Goal: Task Accomplishment & Management: Use online tool/utility

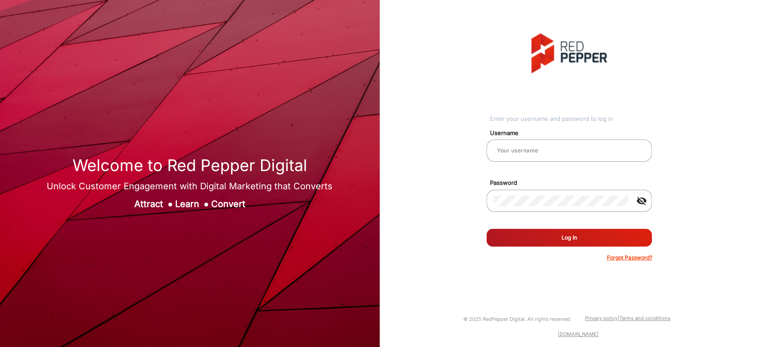
type input "[PERSON_NAME]"
click at [505, 239] on button "Log In" at bounding box center [569, 238] width 165 height 18
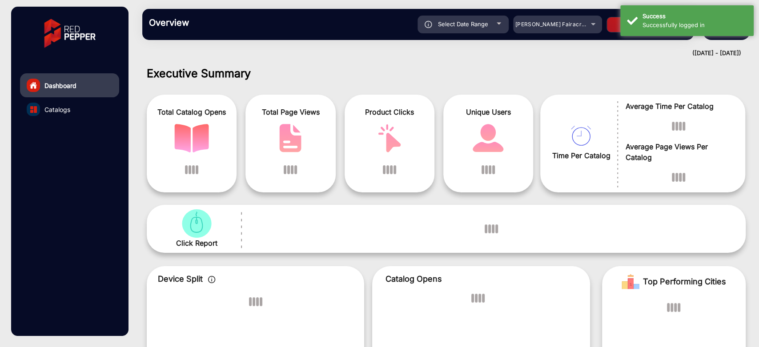
scroll to position [7, 0]
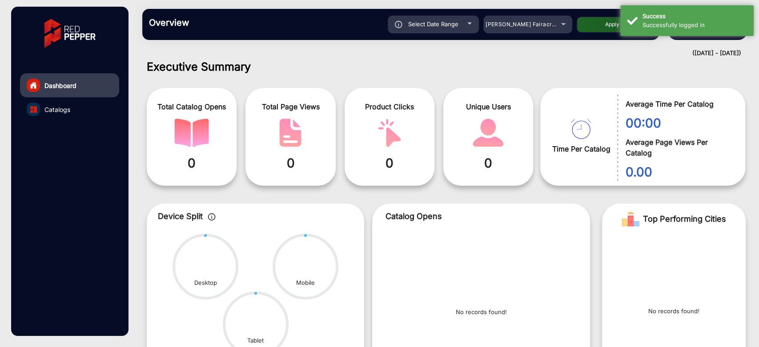
drag, startPoint x: 386, startPoint y: 213, endPoint x: 616, endPoint y: 57, distance: 278.2
click at [616, 57] on div "([DATE] - [DATE])" at bounding box center [437, 53] width 608 height 9
click at [551, 23] on div "[PERSON_NAME] Fairacre Farms" at bounding box center [521, 24] width 71 height 11
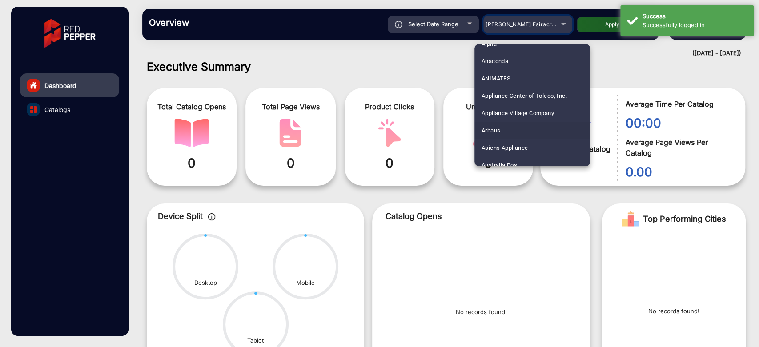
scroll to position [99, 0]
click at [511, 111] on mat-option "Arhaus" at bounding box center [533, 113] width 116 height 17
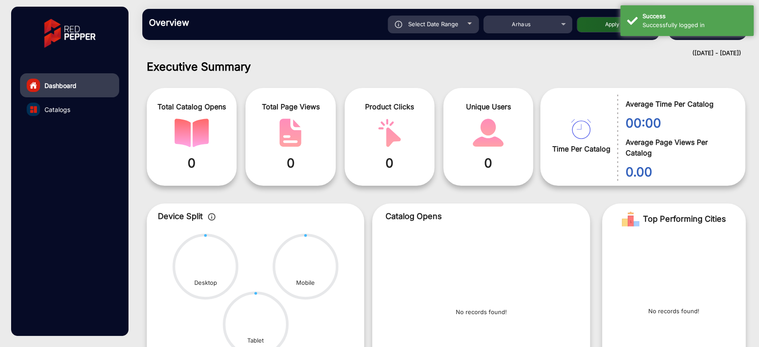
click at [590, 28] on button "Apply" at bounding box center [612, 25] width 71 height 16
type input "[DATE]"
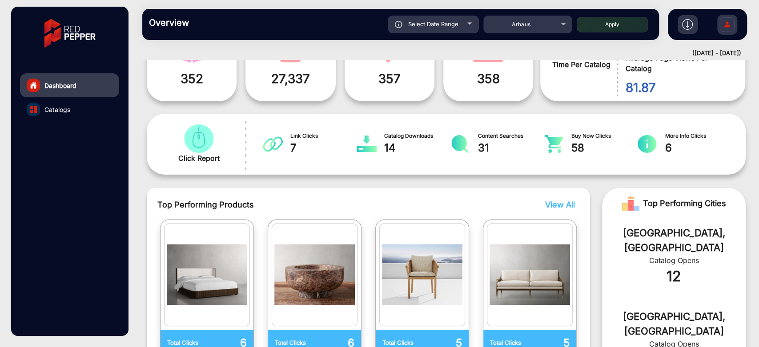
scroll to position [0, 0]
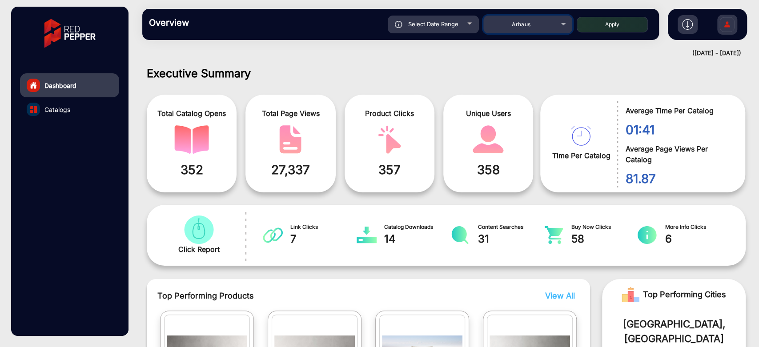
click at [541, 31] on mat-select "Arhaus" at bounding box center [527, 25] width 89 height 18
click at [557, 28] on div "Arhaus" at bounding box center [527, 24] width 89 height 11
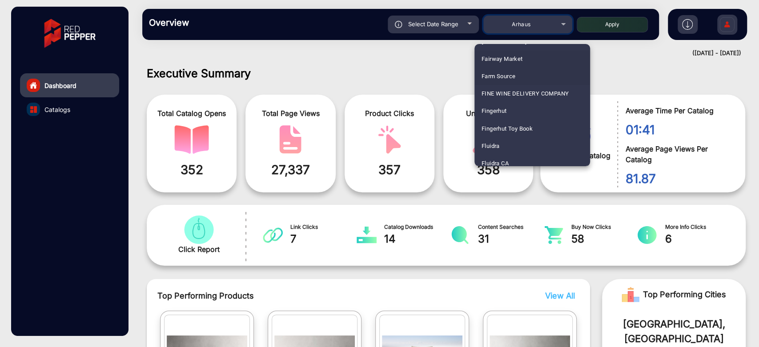
scroll to position [1105, 0]
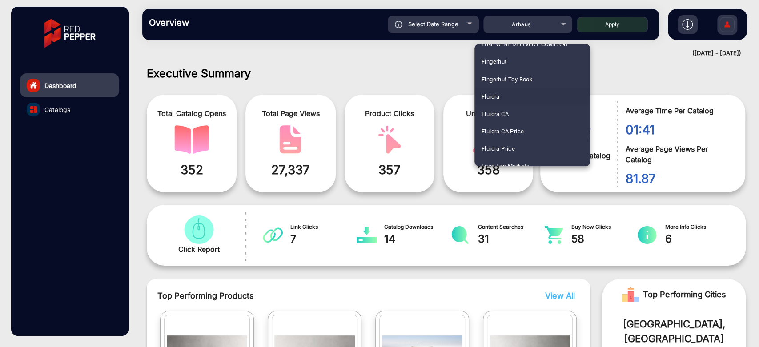
click at [511, 97] on mat-option "Fluidra" at bounding box center [533, 96] width 116 height 17
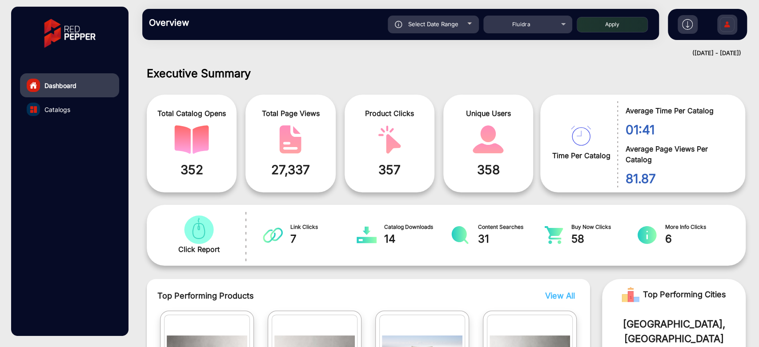
click at [629, 20] on button "Apply" at bounding box center [612, 25] width 71 height 16
type input "[DATE]"
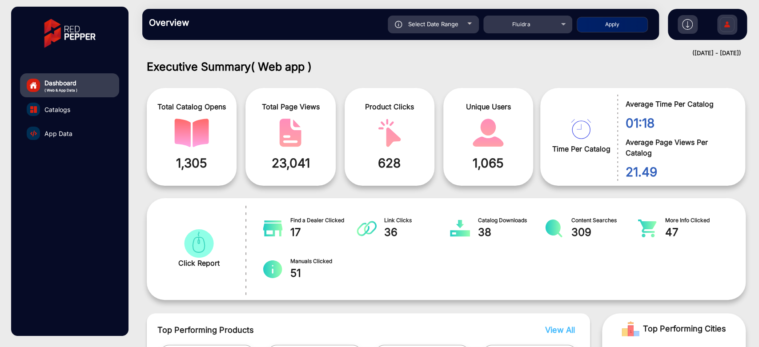
click at [66, 135] on span "App Data" at bounding box center [58, 133] width 28 height 9
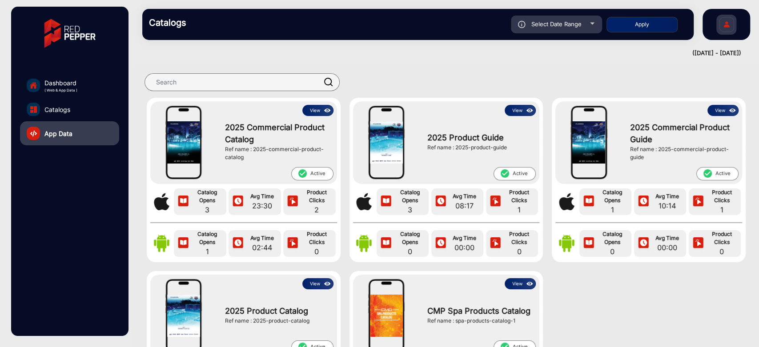
click at [318, 113] on button "View" at bounding box center [317, 110] width 31 height 11
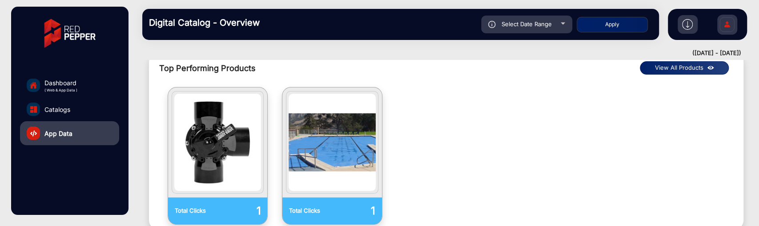
scroll to position [946, 0]
